Goal: Task Accomplishment & Management: Use online tool/utility

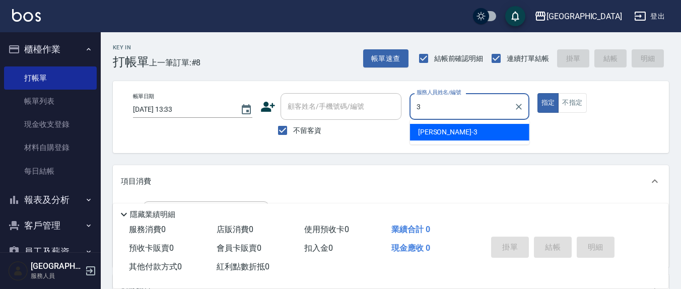
type input "3"
type button "true"
type input "[PERSON_NAME]-3"
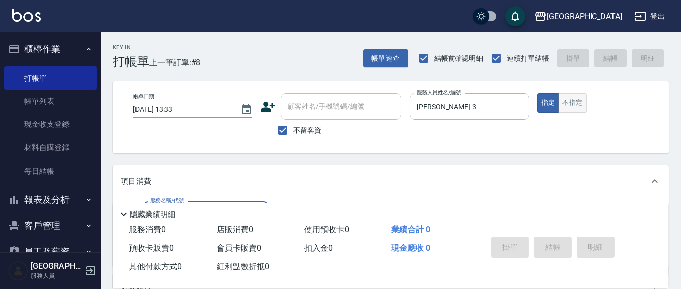
click at [569, 109] on button "不指定" at bounding box center [572, 103] width 28 height 20
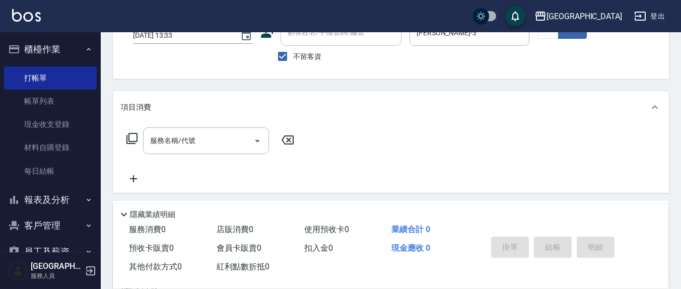
scroll to position [105, 0]
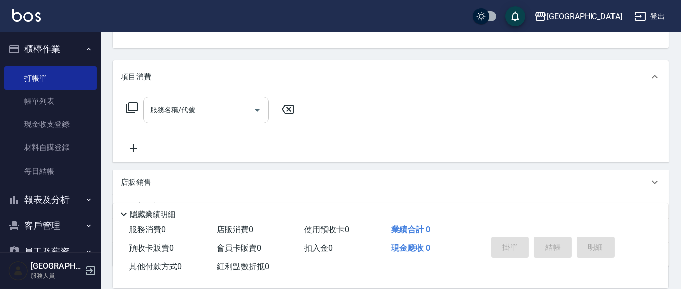
drag, startPoint x: 200, startPoint y: 115, endPoint x: 198, endPoint y: 122, distance: 7.2
click at [199, 115] on input "服務名稱/代號" at bounding box center [199, 110] width 102 height 18
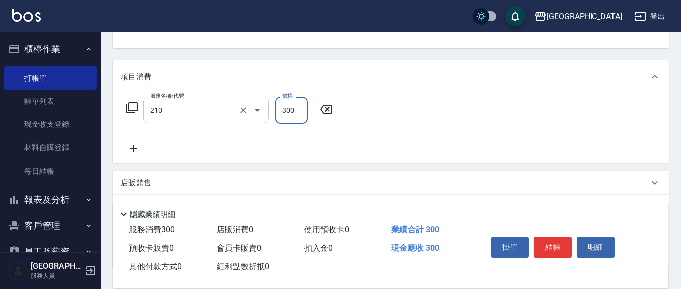
type input "[PERSON_NAME]洗髮精(210)"
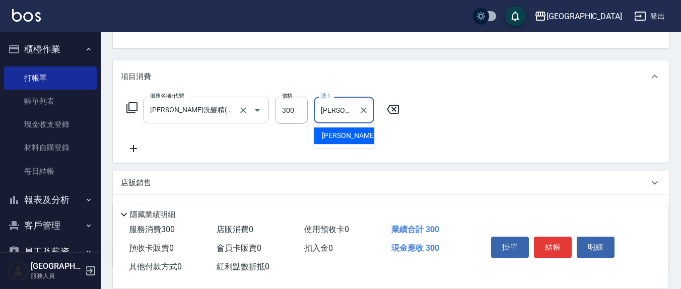
type input "[PERSON_NAME]-21"
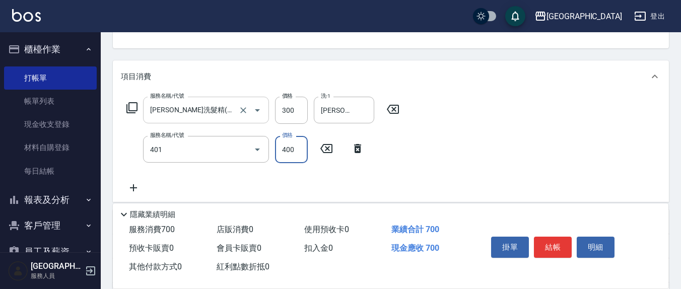
type input "剪髮(401)"
type input "200"
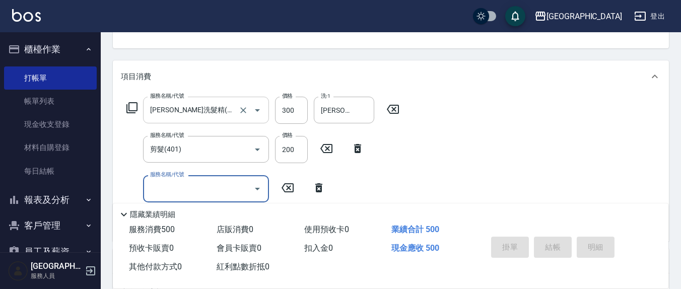
type input "[DATE] 16:21"
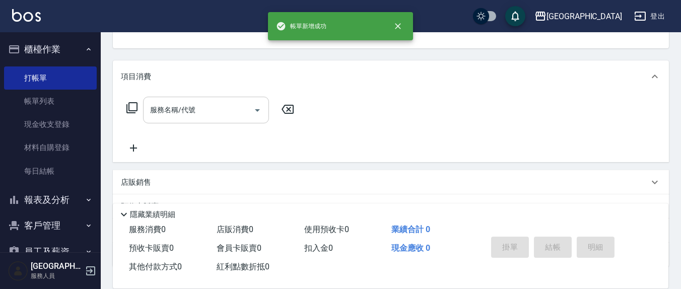
scroll to position [97, 0]
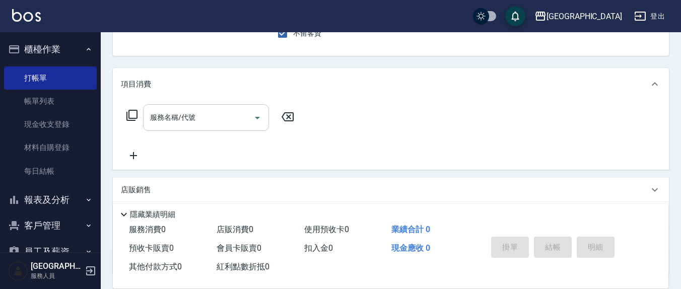
type input "[PERSON_NAME]-8"
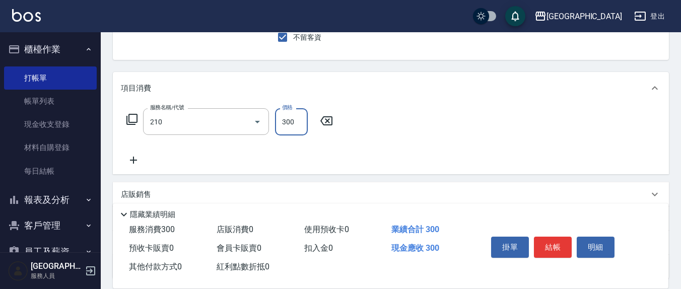
type input "[PERSON_NAME]洗髮精(210)"
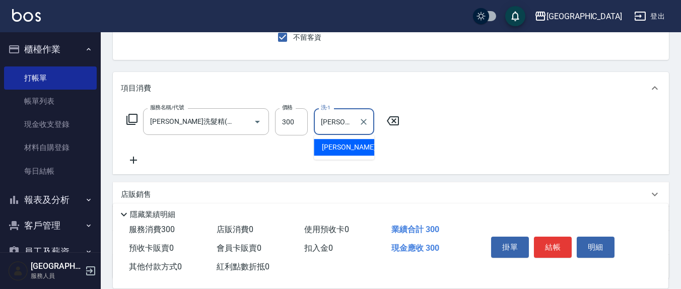
type input "[PERSON_NAME]-8"
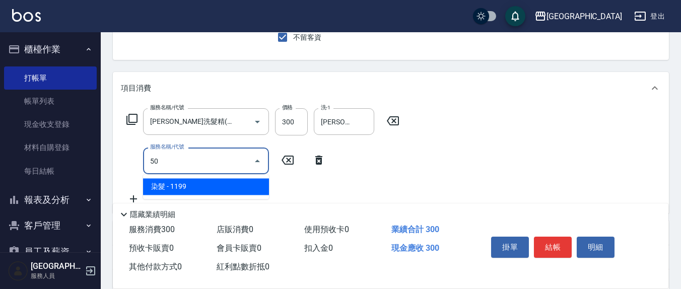
type input "5"
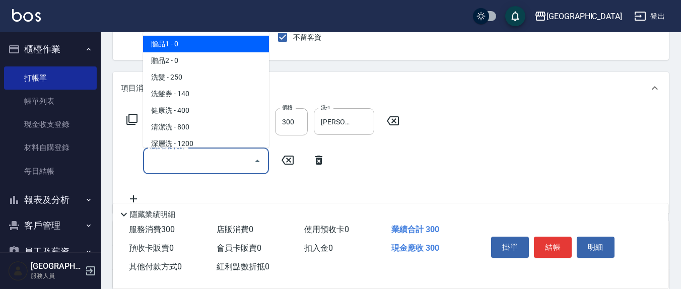
type input "7"
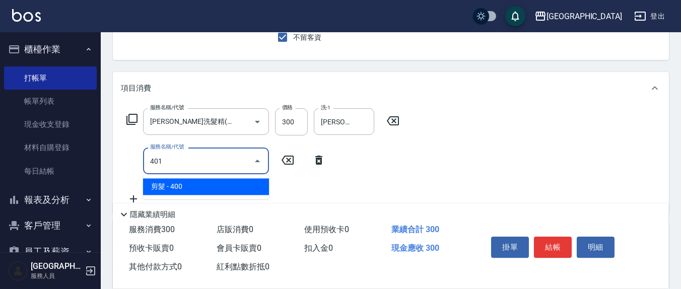
type input "剪髮(401)"
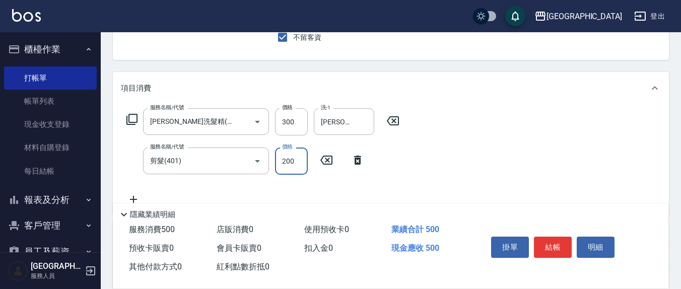
type input "200"
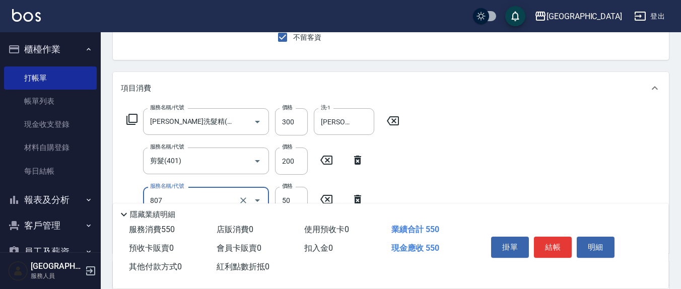
type input "TG護髮素(潤絲)(807)"
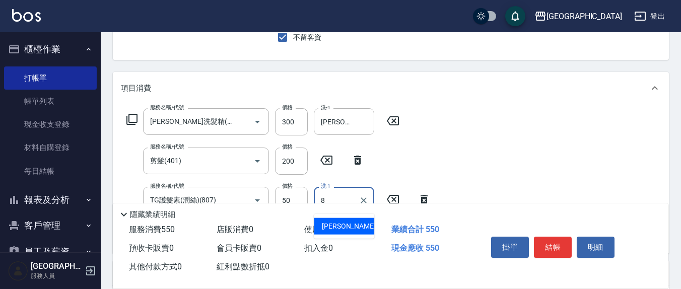
type input "[PERSON_NAME]-8"
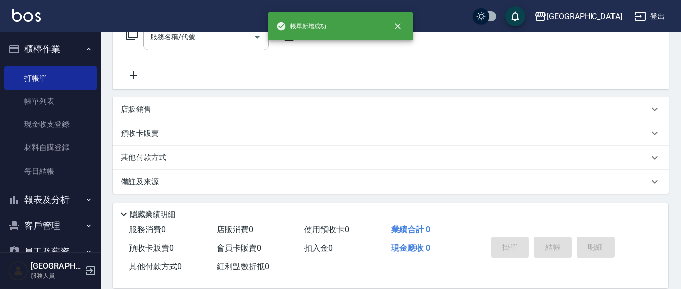
scroll to position [0, 0]
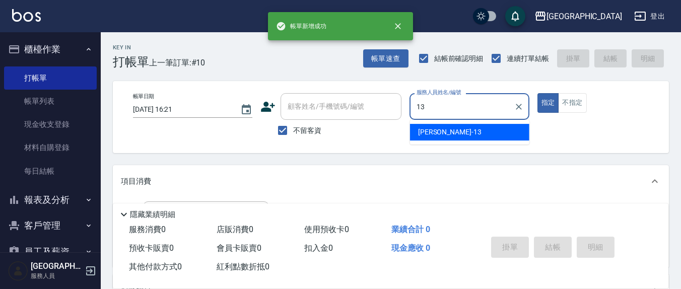
type input "[PERSON_NAME]-13"
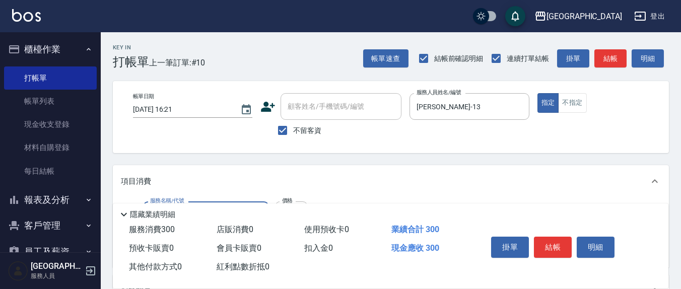
type input "[PERSON_NAME]洗髮精(210)"
type input "[PERSON_NAME]-21"
type input "剪髮(401)"
type input "200"
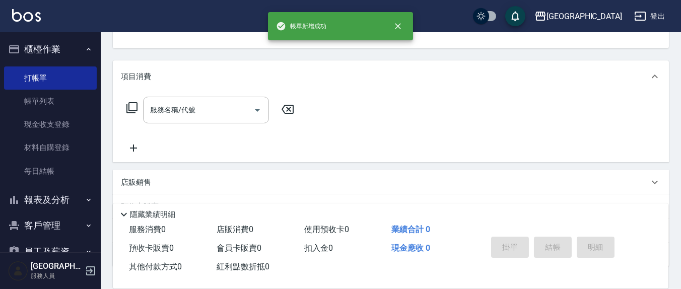
scroll to position [97, 0]
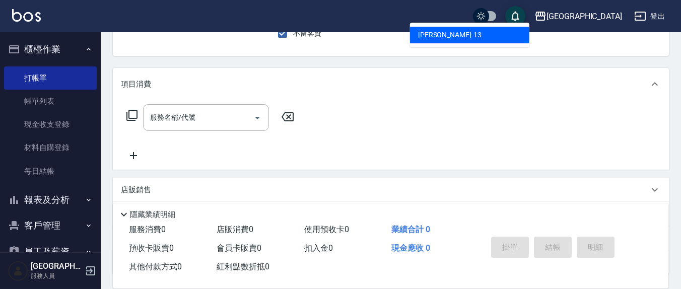
type input "[PERSON_NAME]-13"
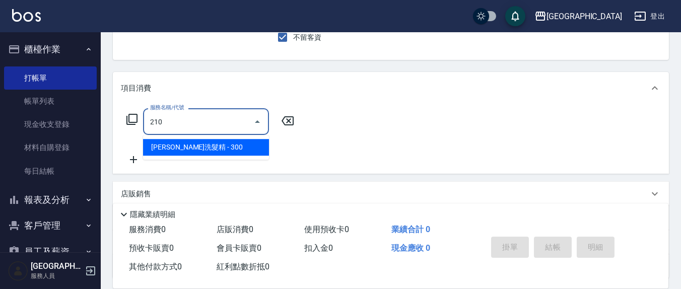
type input "[PERSON_NAME]洗髮精(210)"
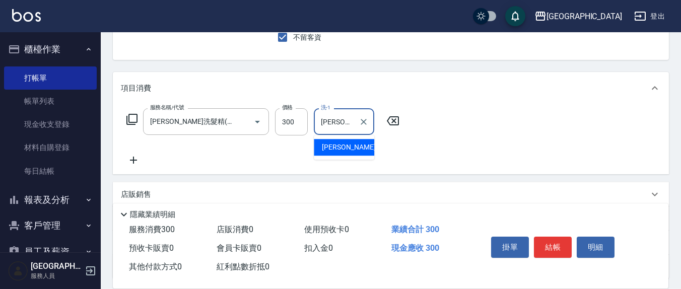
type input "[PERSON_NAME]-22"
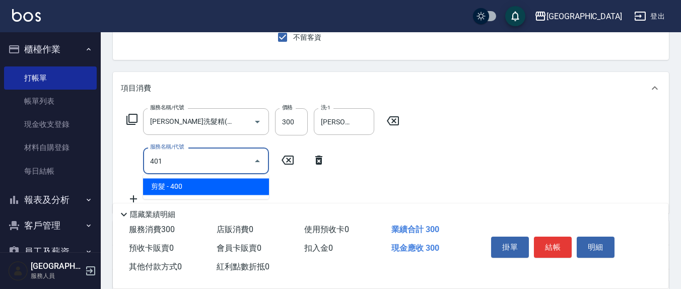
type input "剪髮(401)"
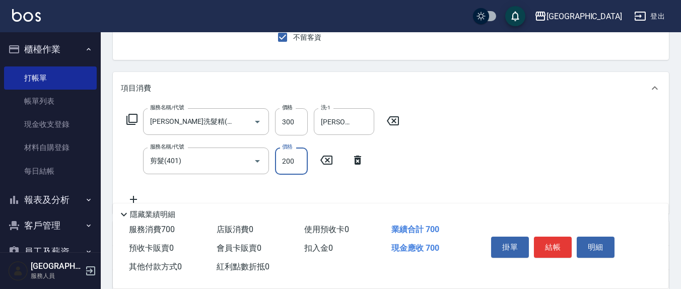
type input "200"
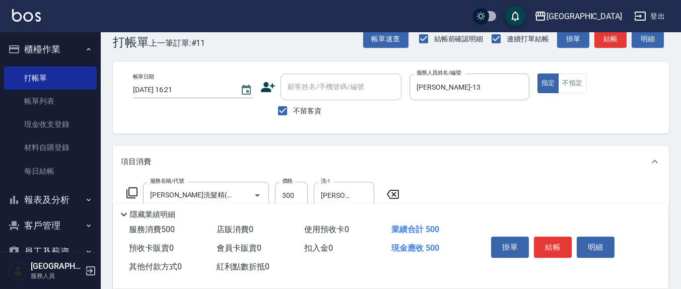
scroll to position [0, 0]
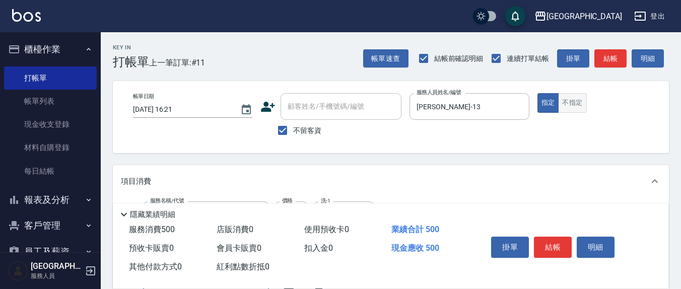
click at [578, 109] on button "不指定" at bounding box center [572, 103] width 28 height 20
type button "false"
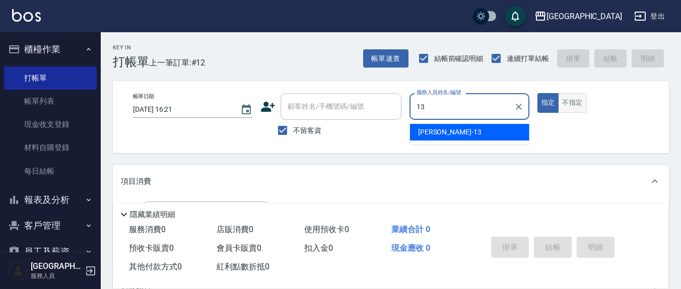
type input "[PERSON_NAME]-13"
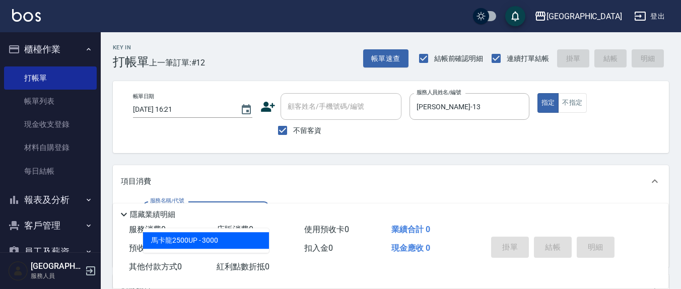
scroll to position [105, 0]
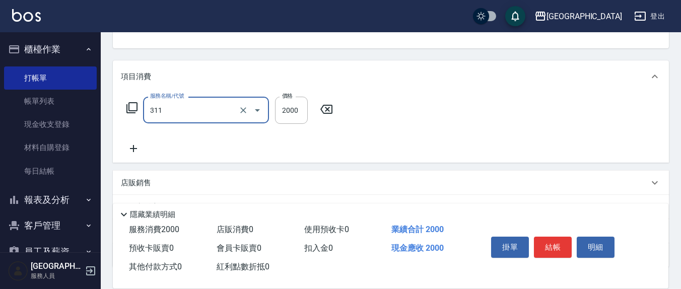
type input "生化離子燙2000(311)"
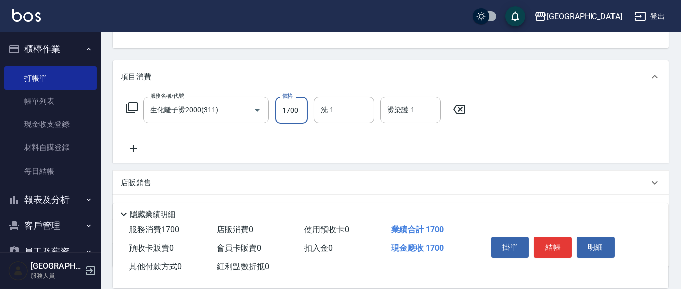
type input "1700"
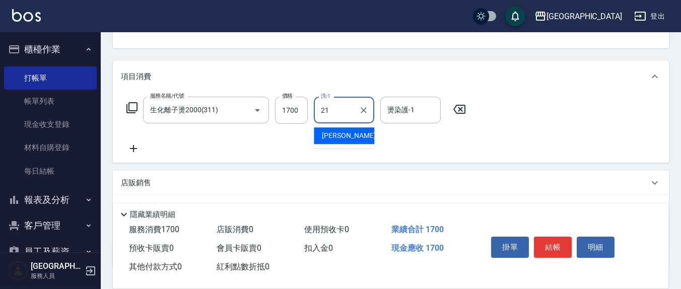
type input "[PERSON_NAME]-21"
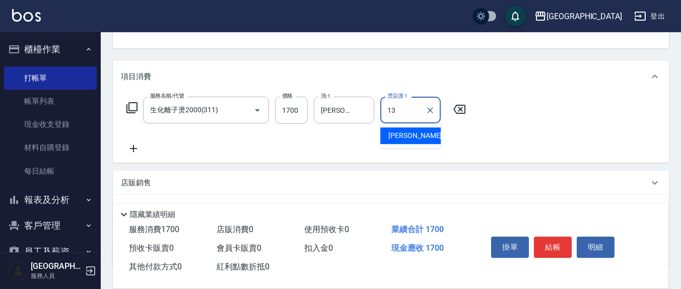
type input "[PERSON_NAME]-13"
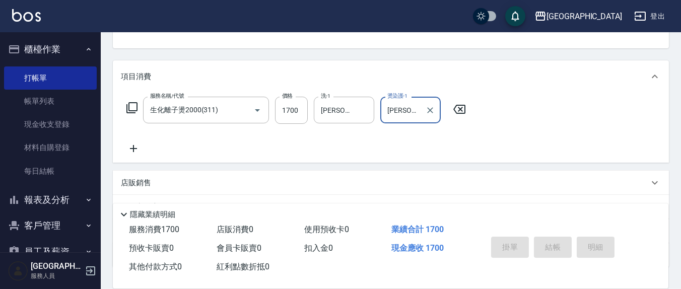
type input "[DATE] 16:22"
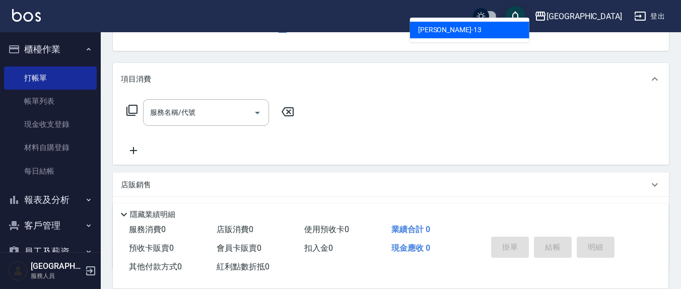
type input "[PERSON_NAME]-13"
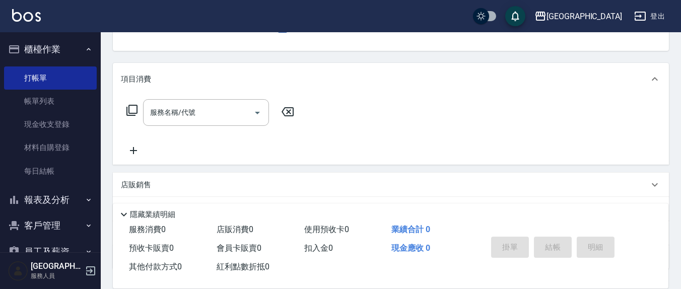
scroll to position [93, 0]
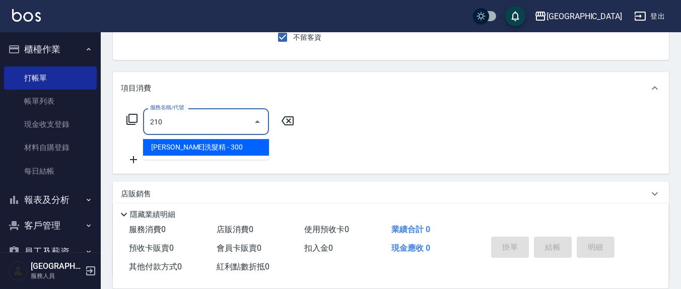
type input "[PERSON_NAME]洗髮精(210)"
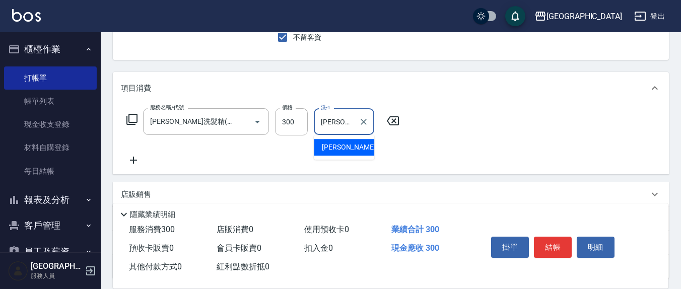
type input "[PERSON_NAME]-22"
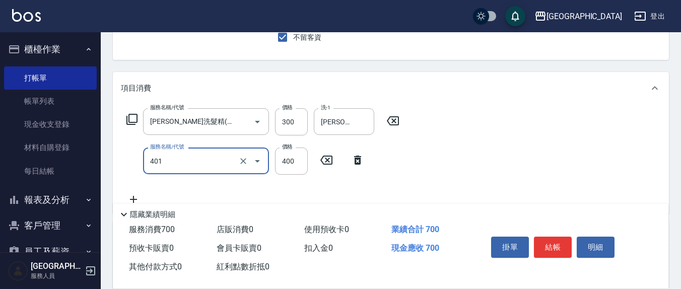
type input "剪髮(401)"
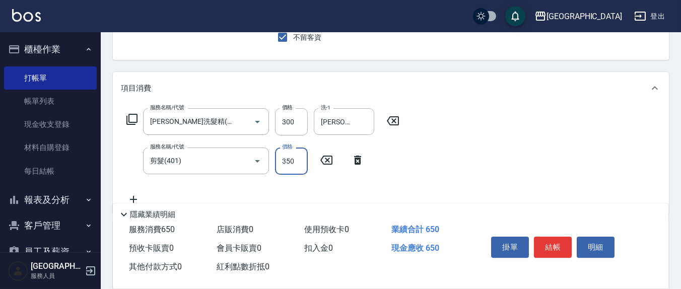
type input "350"
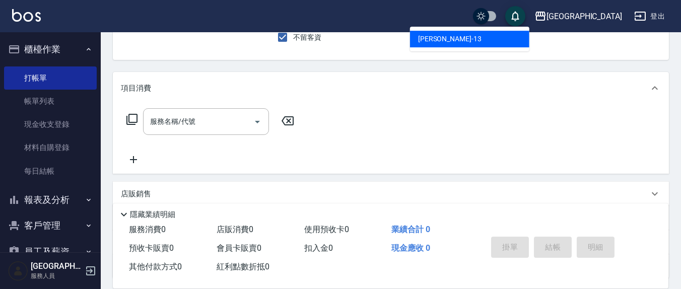
type input "[PERSON_NAME]-13"
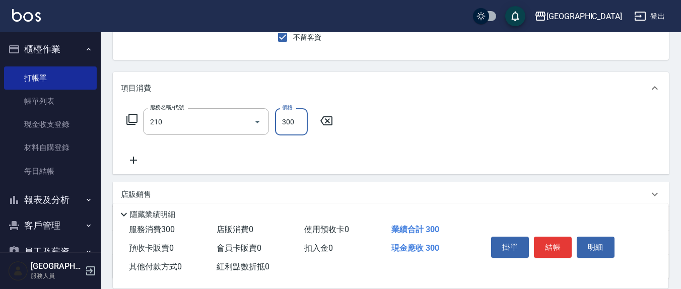
type input "[PERSON_NAME]洗髮精(210)"
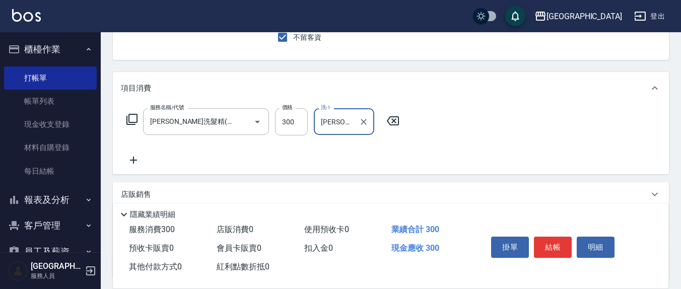
type input "[PERSON_NAME]-21"
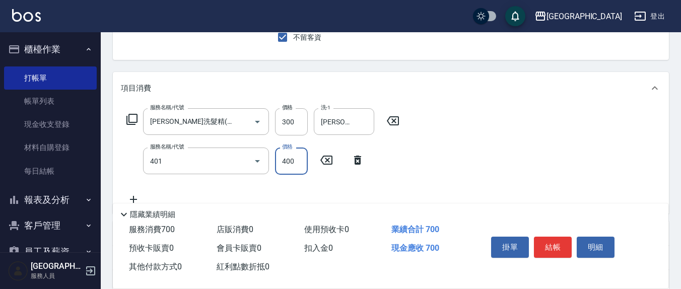
type input "剪髮(401)"
type input "300"
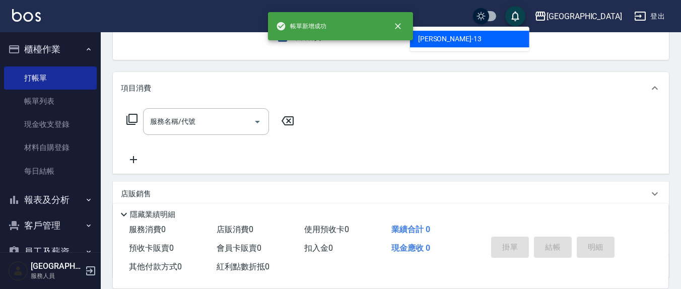
type input "[PERSON_NAME]-13"
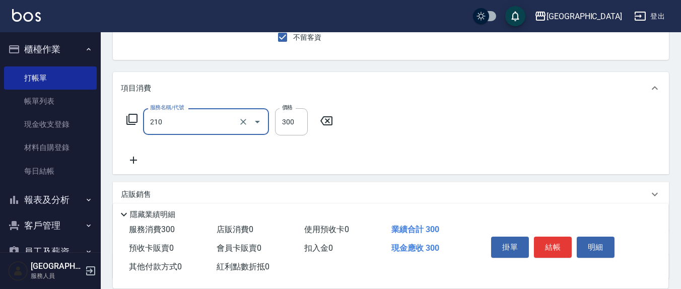
type input "[PERSON_NAME]洗髮精(210)"
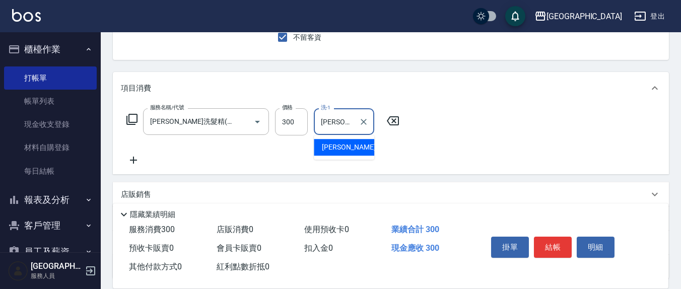
type input "[PERSON_NAME]-21"
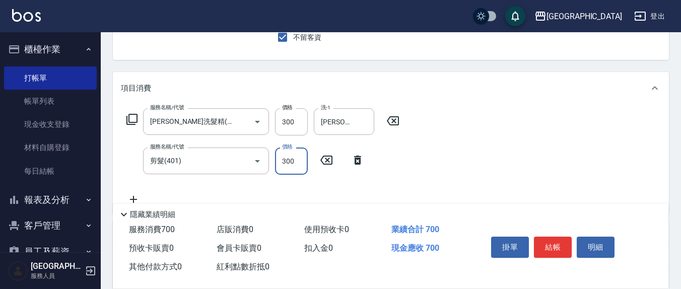
type input "300"
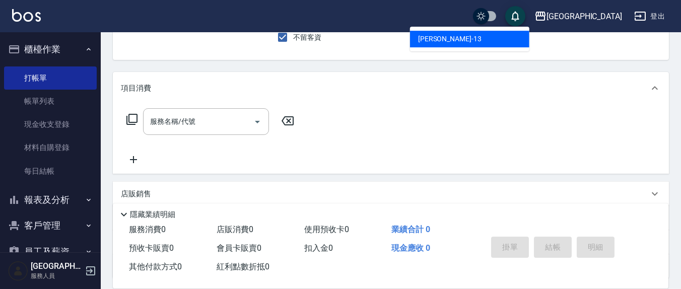
type input "[PERSON_NAME]-13"
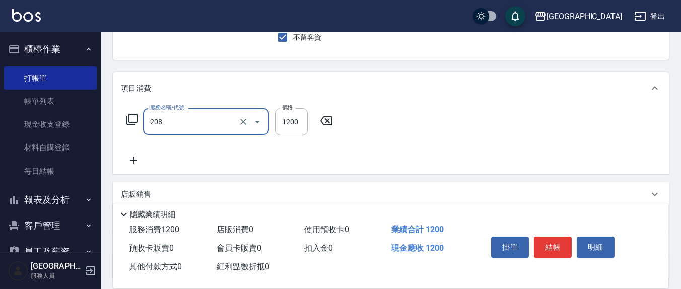
type input "深層洗(208)"
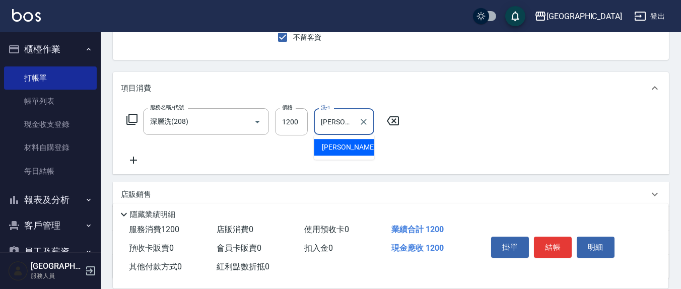
type input "[PERSON_NAME]-3"
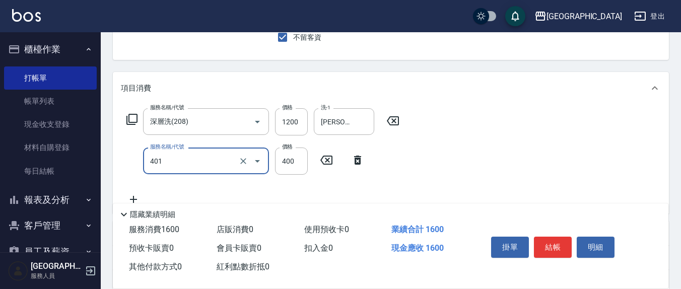
type input "剪髮(401)"
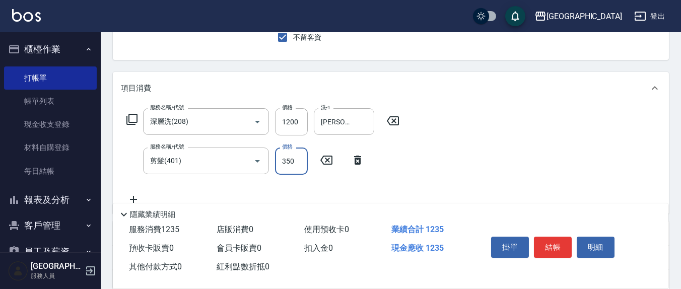
type input "350"
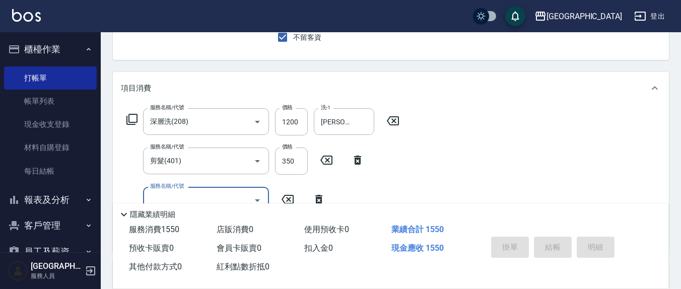
type input "[DATE] 16:23"
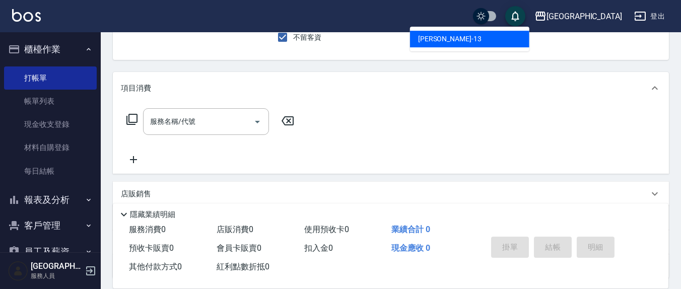
type input "[PERSON_NAME]-13"
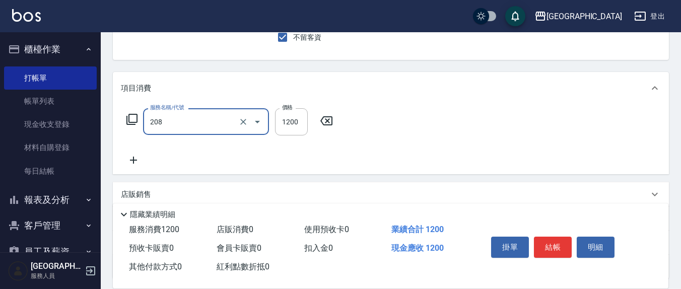
type input "深層洗(208)"
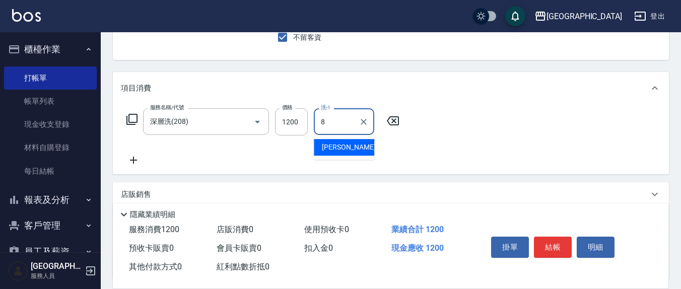
type input "[PERSON_NAME]-8"
